Goal: Complete application form

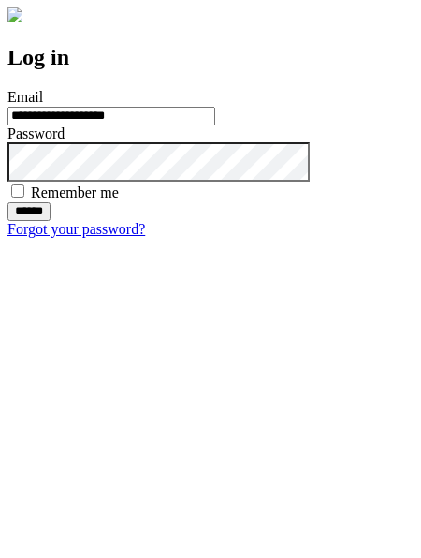
type input "**********"
click at [51, 221] on input "******" at bounding box center [28, 211] width 43 height 19
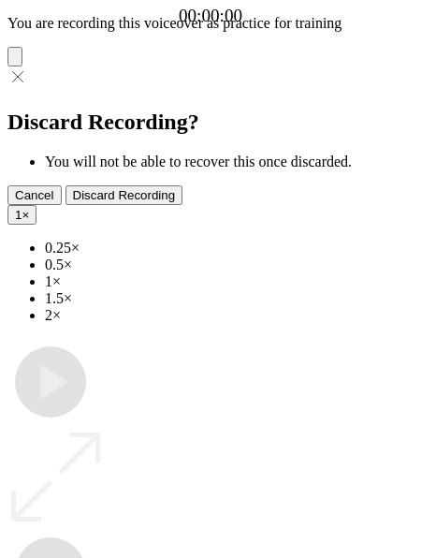
type input "**********"
